Goal: Find specific page/section

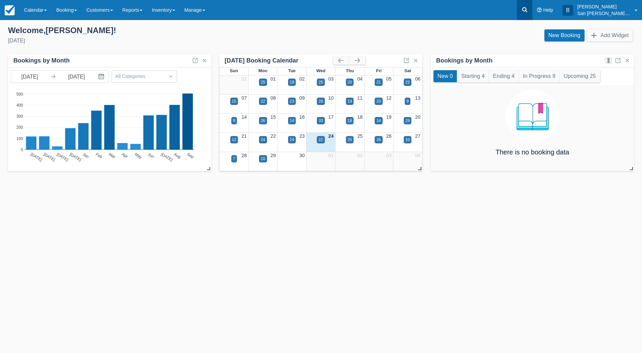
click at [528, 9] on icon at bounding box center [524, 9] width 7 height 7
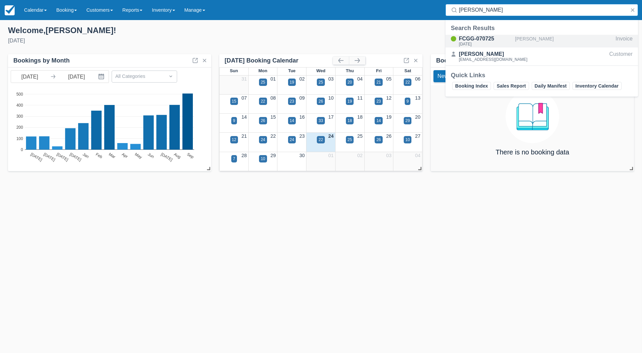
type input "[PERSON_NAME]"
drag, startPoint x: 482, startPoint y: 41, endPoint x: 435, endPoint y: 43, distance: 46.8
click at [482, 41] on div "FCGG-070725" at bounding box center [485, 39] width 53 height 8
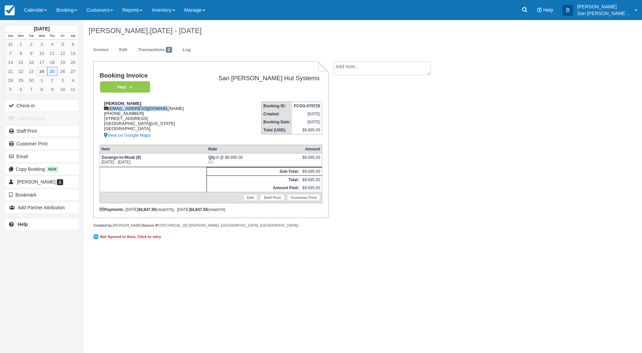
drag, startPoint x: 110, startPoint y: 109, endPoint x: 175, endPoint y: 110, distance: 65.2
click at [175, 110] on div "Carey Janecka careyjanecka@gmail.com 1 (254) 722-2151 1124 Modoc Way South Lake…" at bounding box center [149, 120] width 98 height 38
copy div "[EMAIL_ADDRESS][DOMAIN_NAME]"
